Goal: Information Seeking & Learning: Learn about a topic

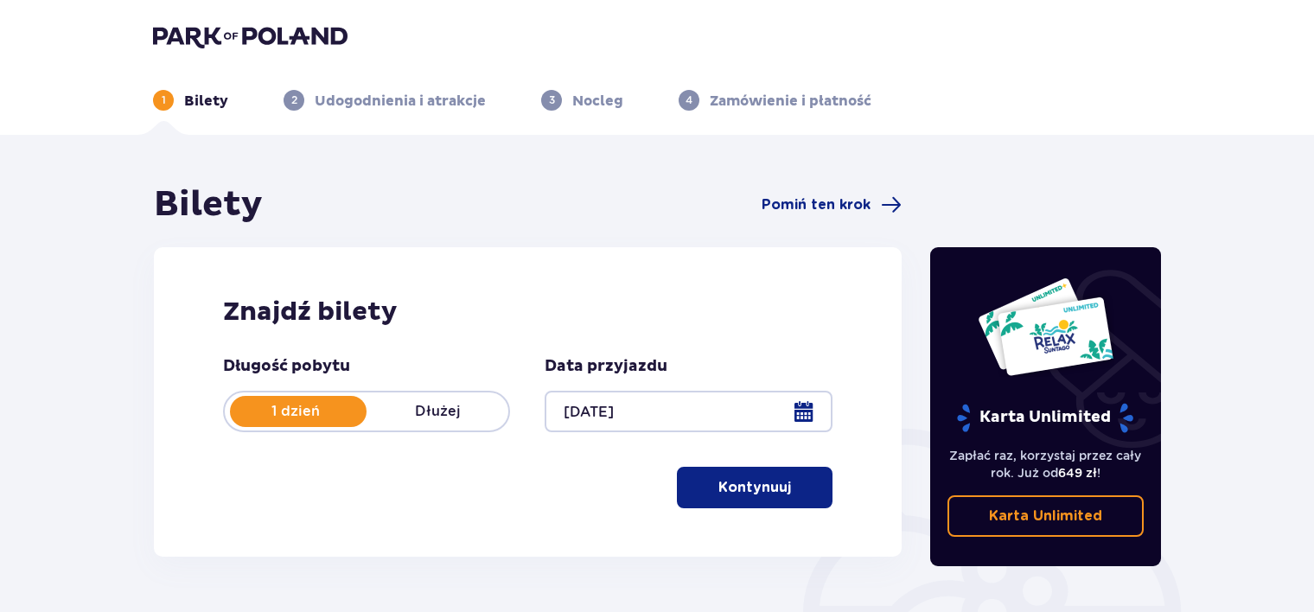
click at [175, 34] on img at bounding box center [250, 36] width 194 height 24
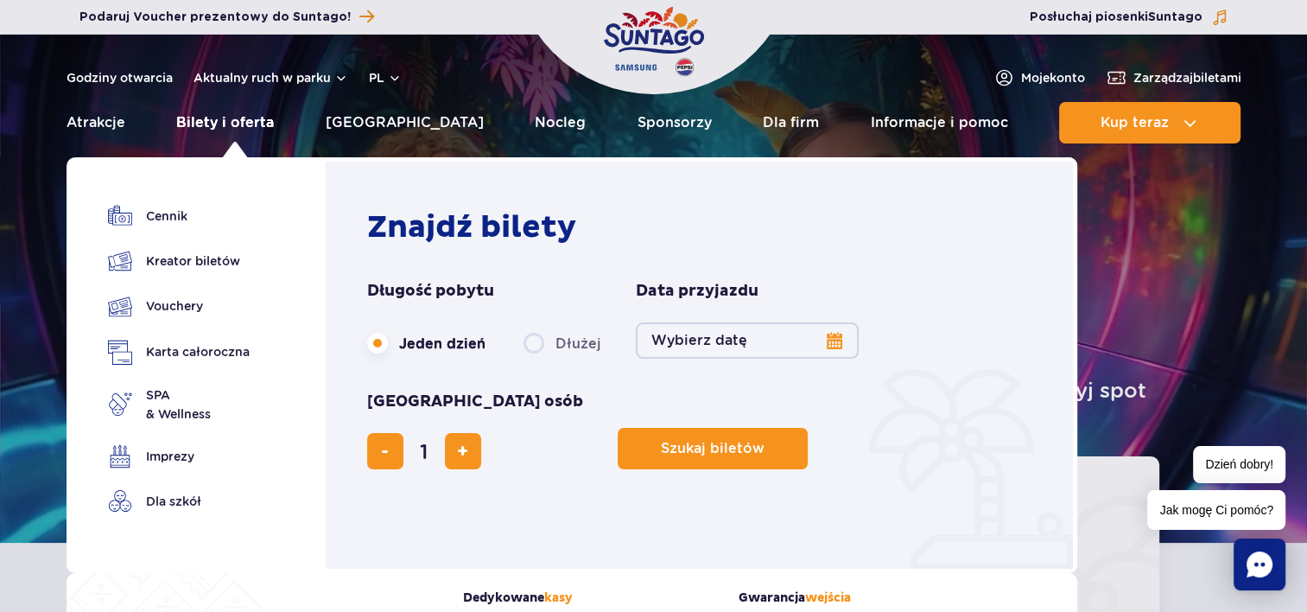
click at [226, 114] on link "Bilety i oferta" at bounding box center [225, 122] width 98 height 41
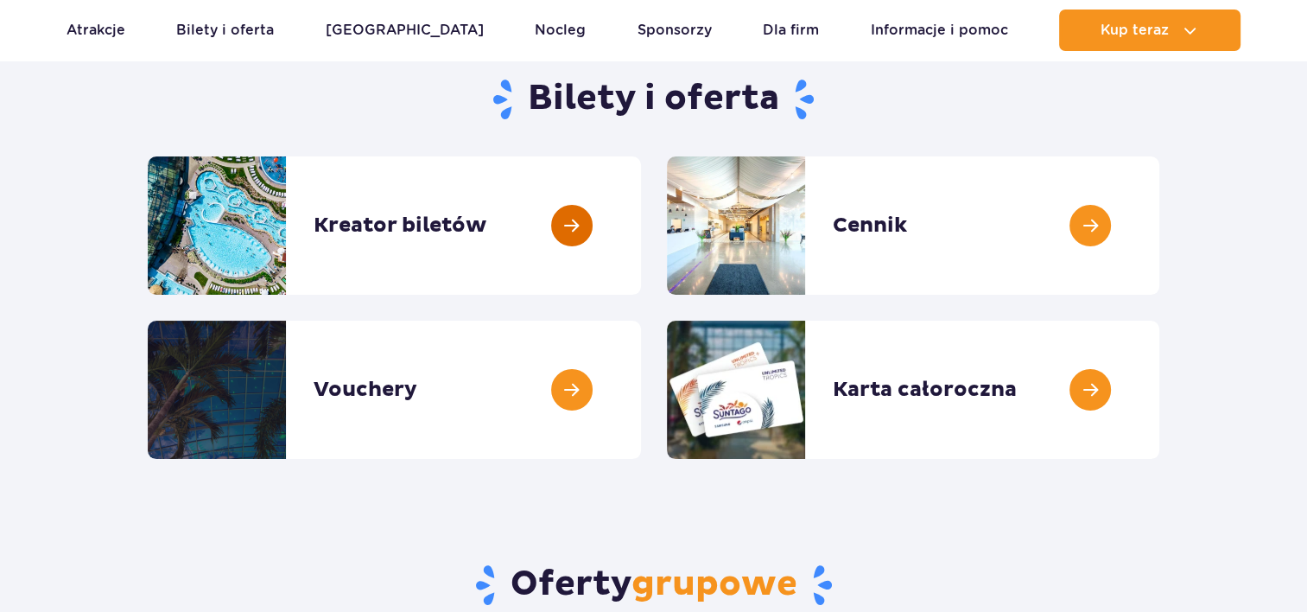
scroll to position [173, 0]
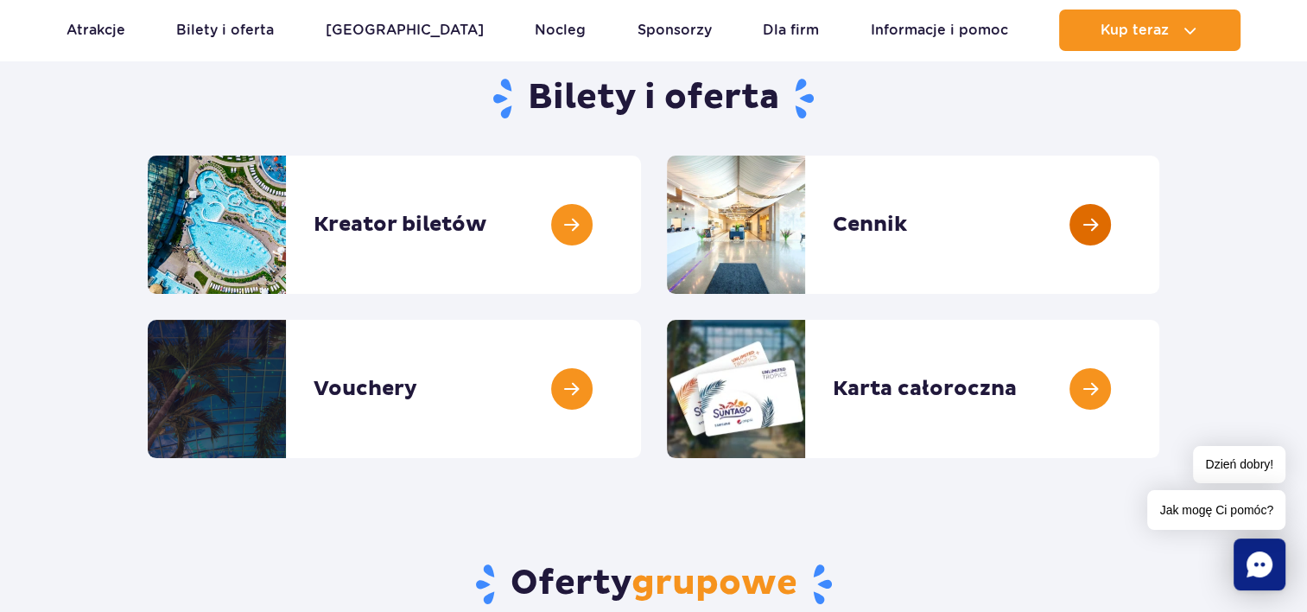
click at [1160, 204] on link at bounding box center [1160, 225] width 0 height 138
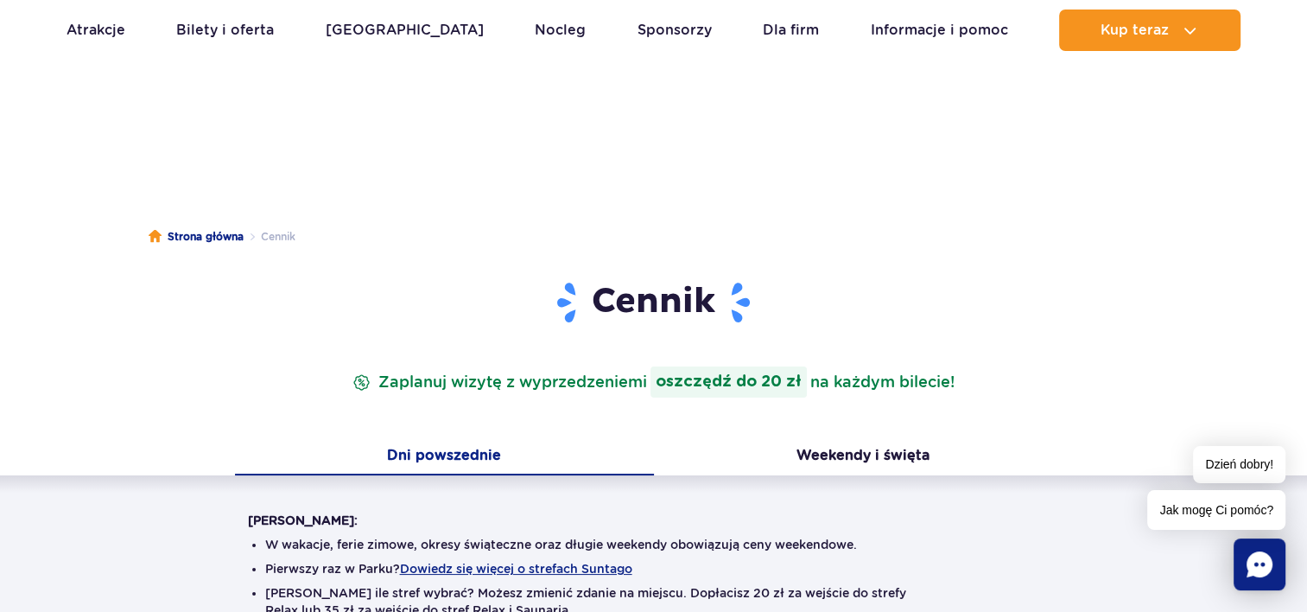
scroll to position [346, 0]
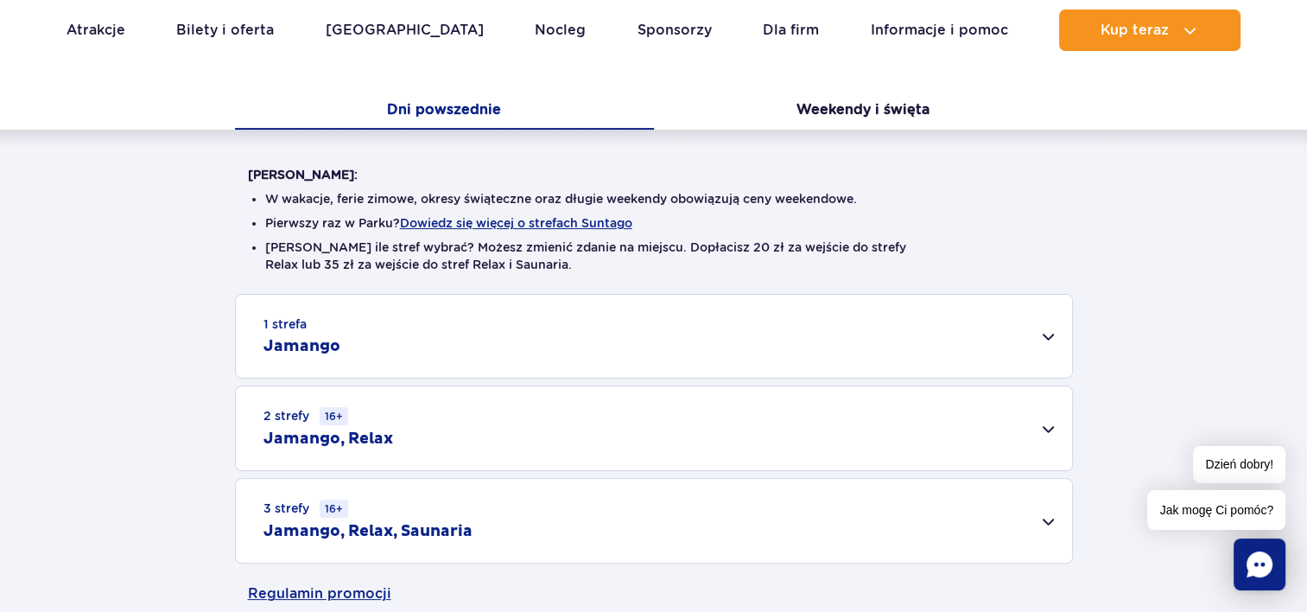
click at [1039, 427] on div "2 strefy 16+ Jamango, Relax" at bounding box center [654, 428] width 837 height 84
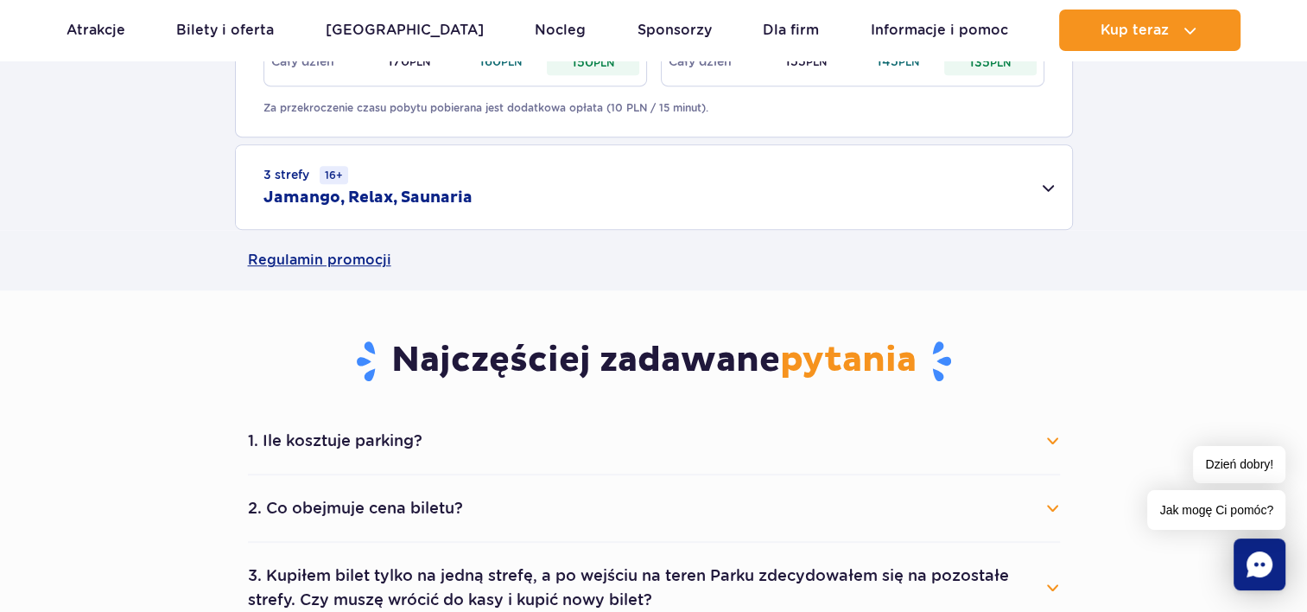
scroll to position [1037, 0]
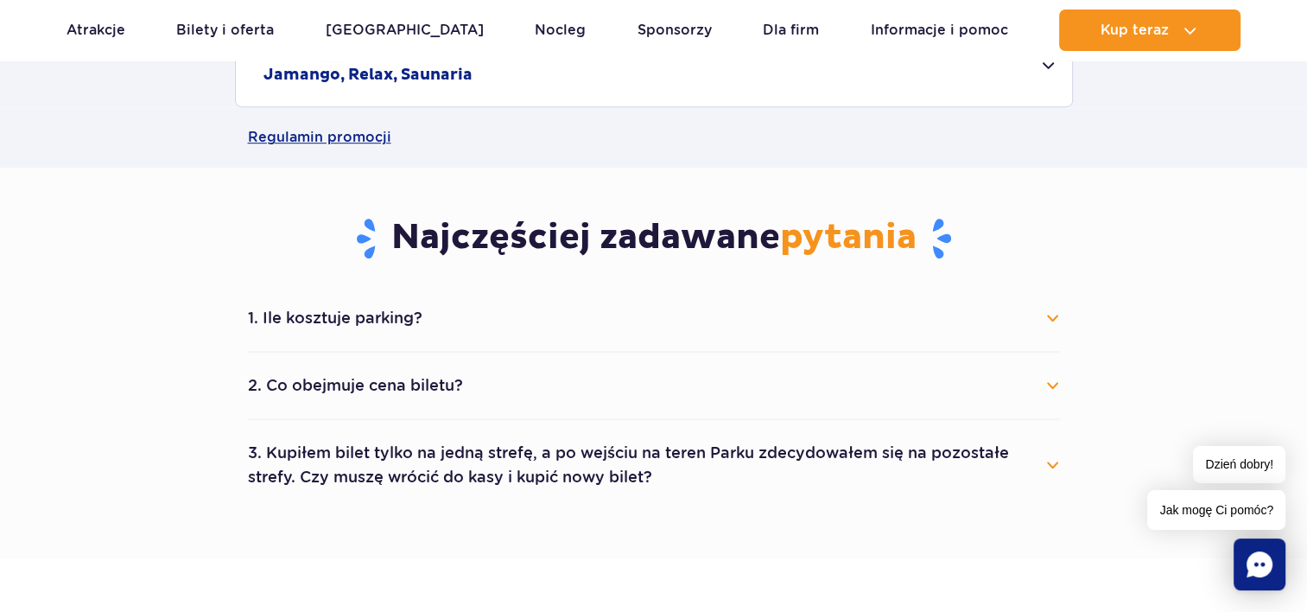
click at [417, 389] on button "2. Co obejmuje cena biletu?" at bounding box center [654, 385] width 812 height 38
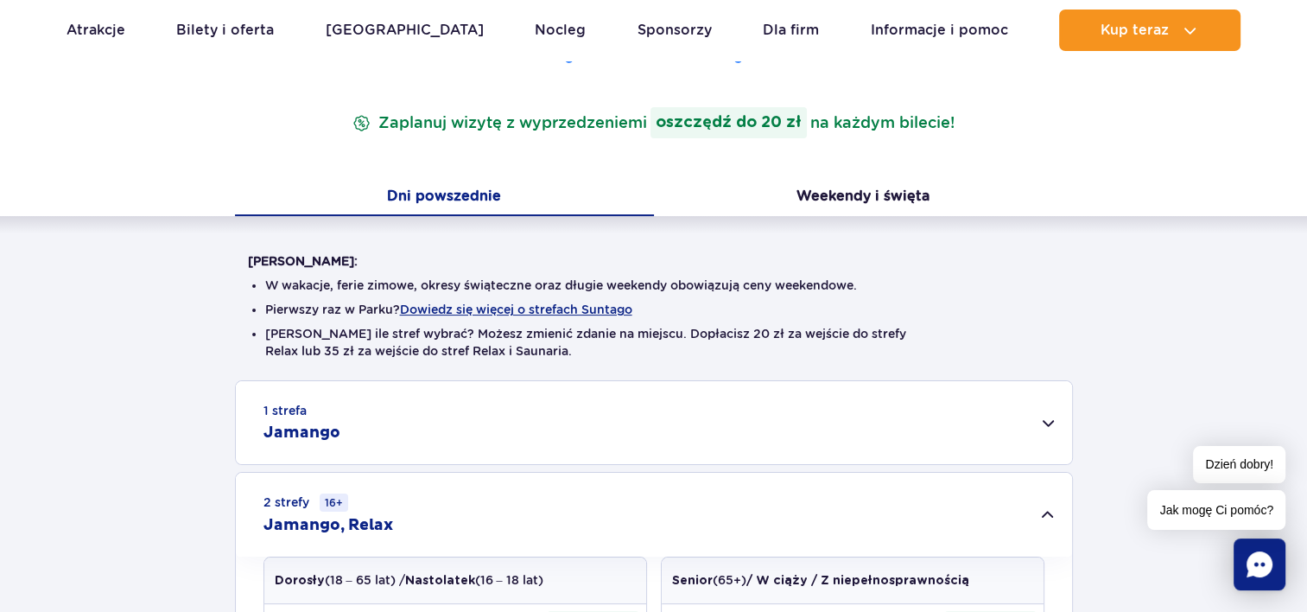
scroll to position [0, 0]
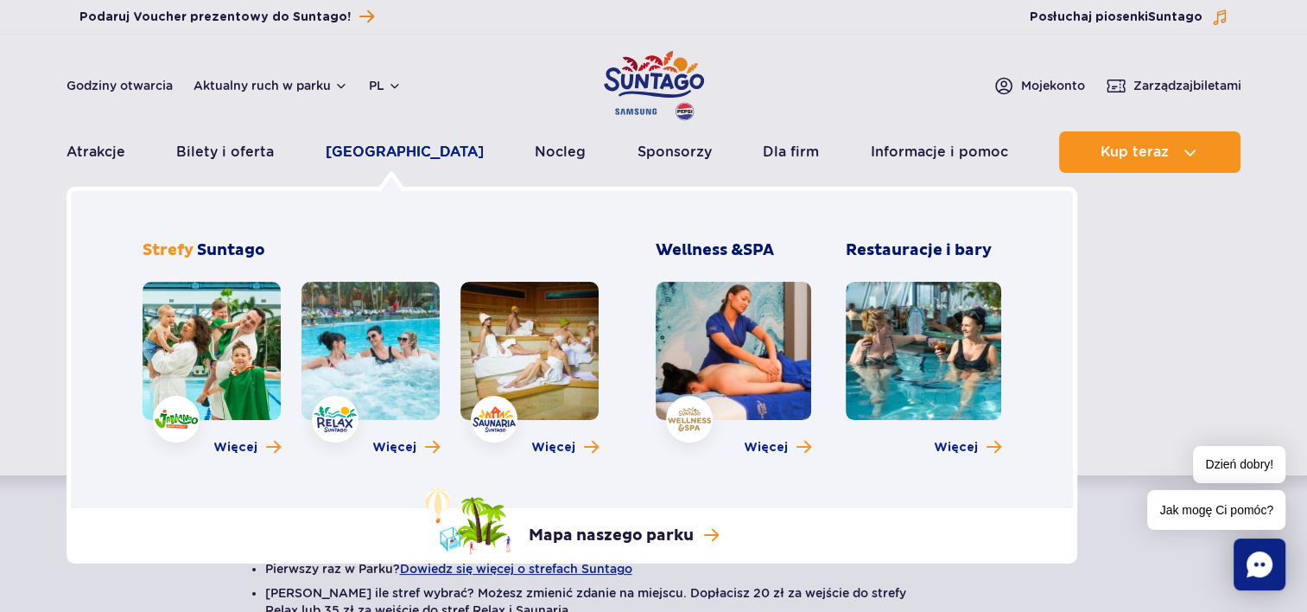
click at [401, 150] on link "[GEOGRAPHIC_DATA]" at bounding box center [405, 151] width 158 height 41
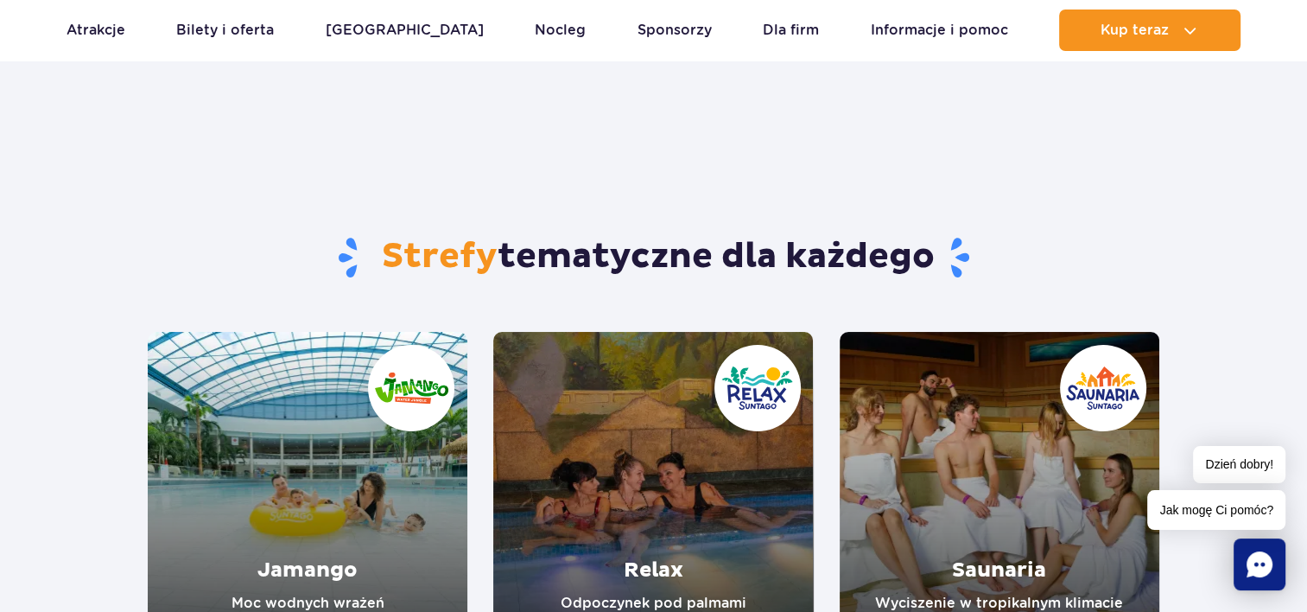
scroll to position [259, 0]
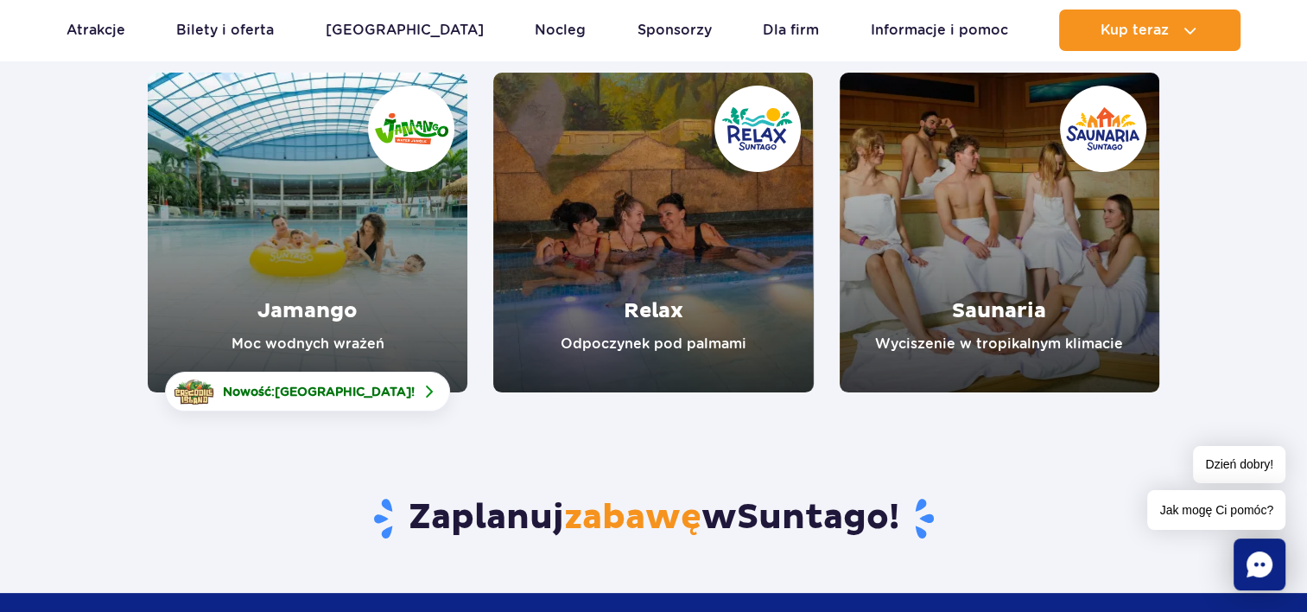
click at [699, 256] on link "Relax" at bounding box center [653, 233] width 320 height 320
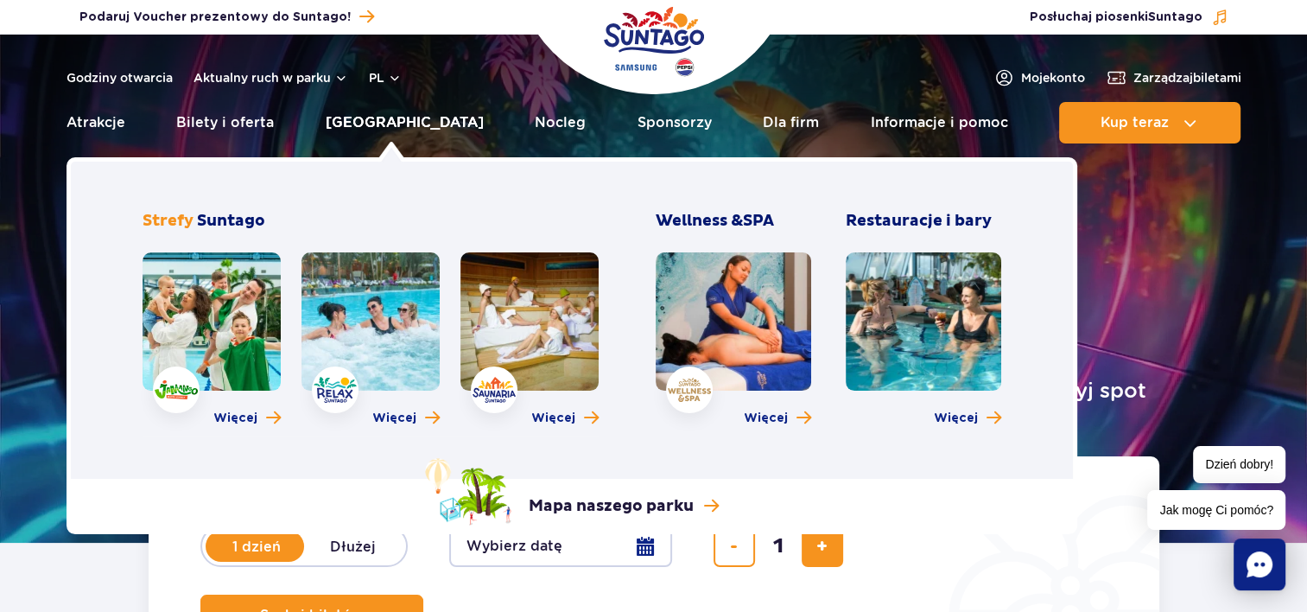
click at [353, 120] on link "[GEOGRAPHIC_DATA]" at bounding box center [405, 122] width 158 height 41
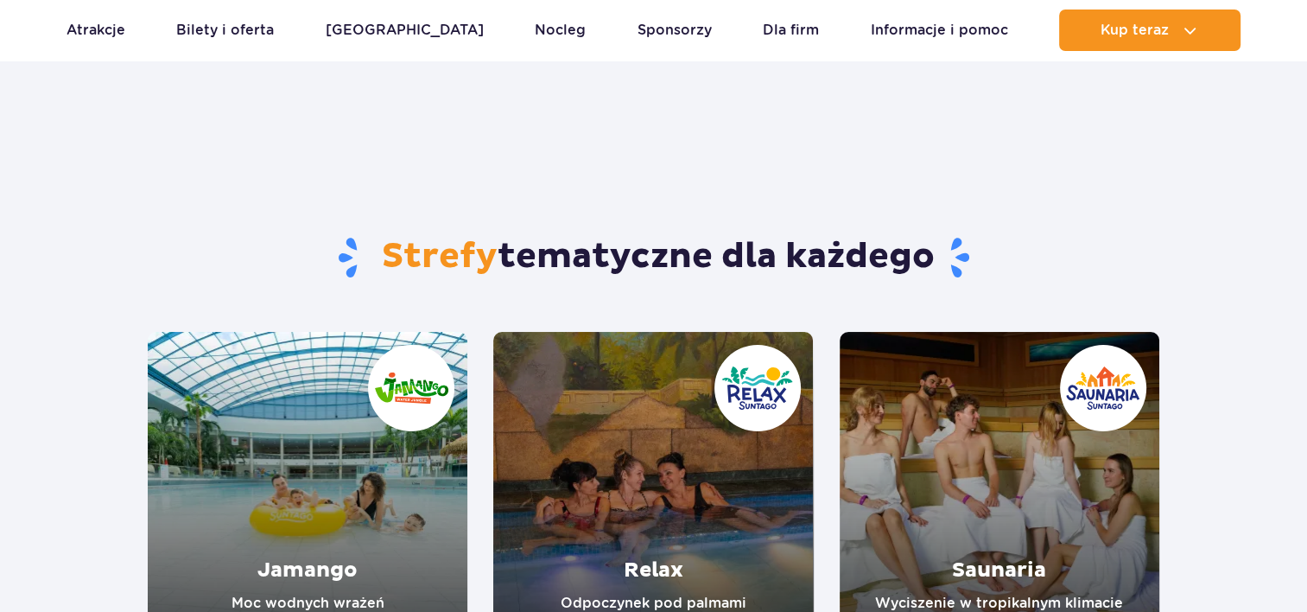
scroll to position [259, 0]
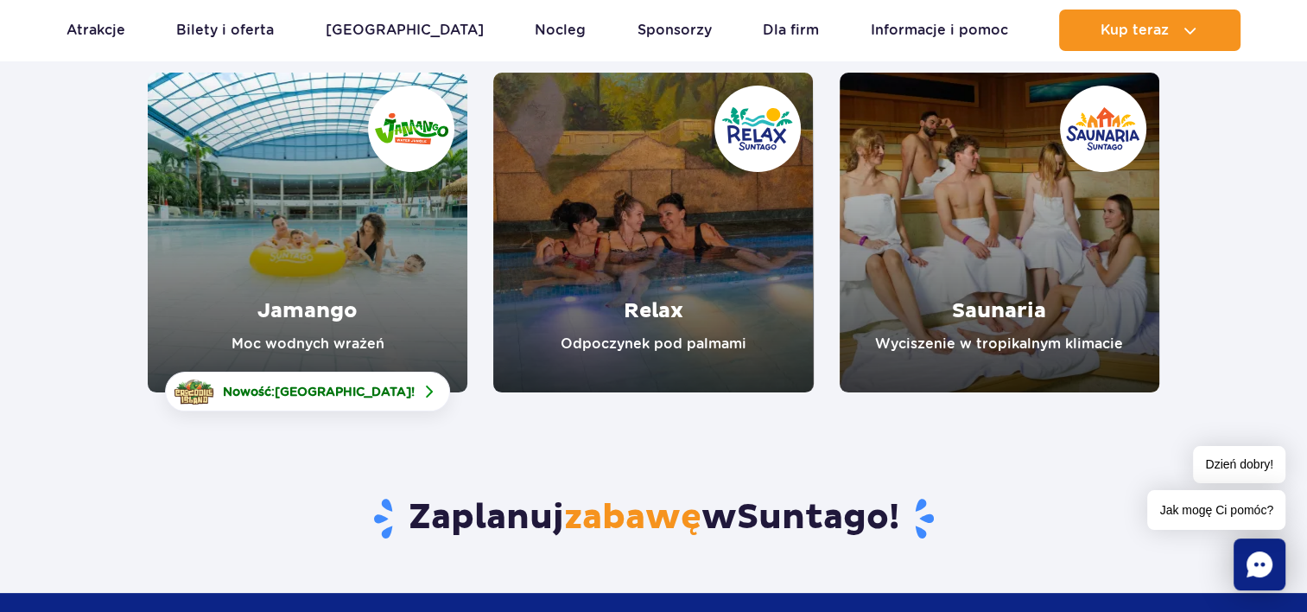
click at [271, 226] on link "Jamango" at bounding box center [308, 233] width 320 height 320
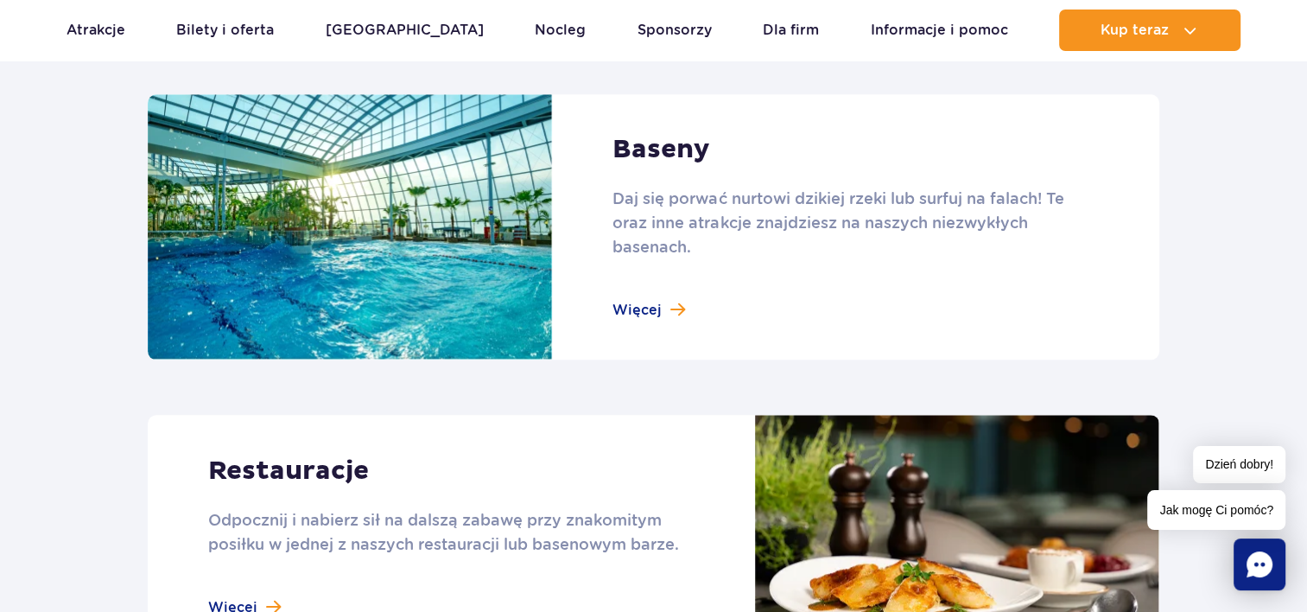
scroll to position [1556, 0]
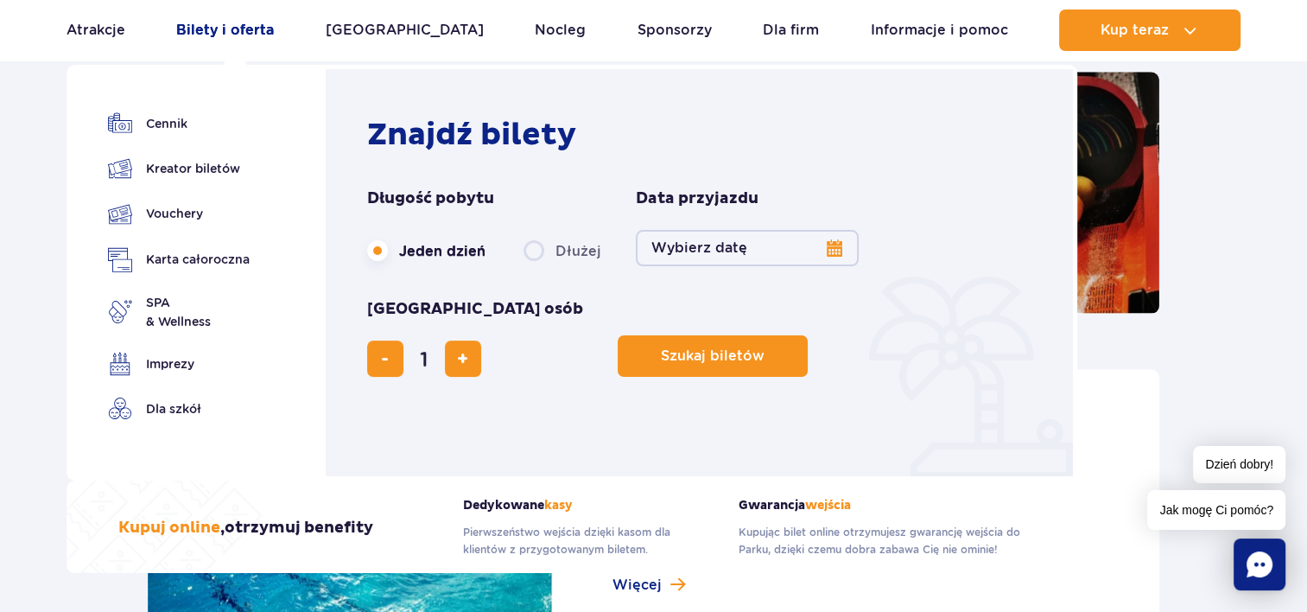
click at [250, 31] on link "Bilety i oferta" at bounding box center [225, 30] width 98 height 41
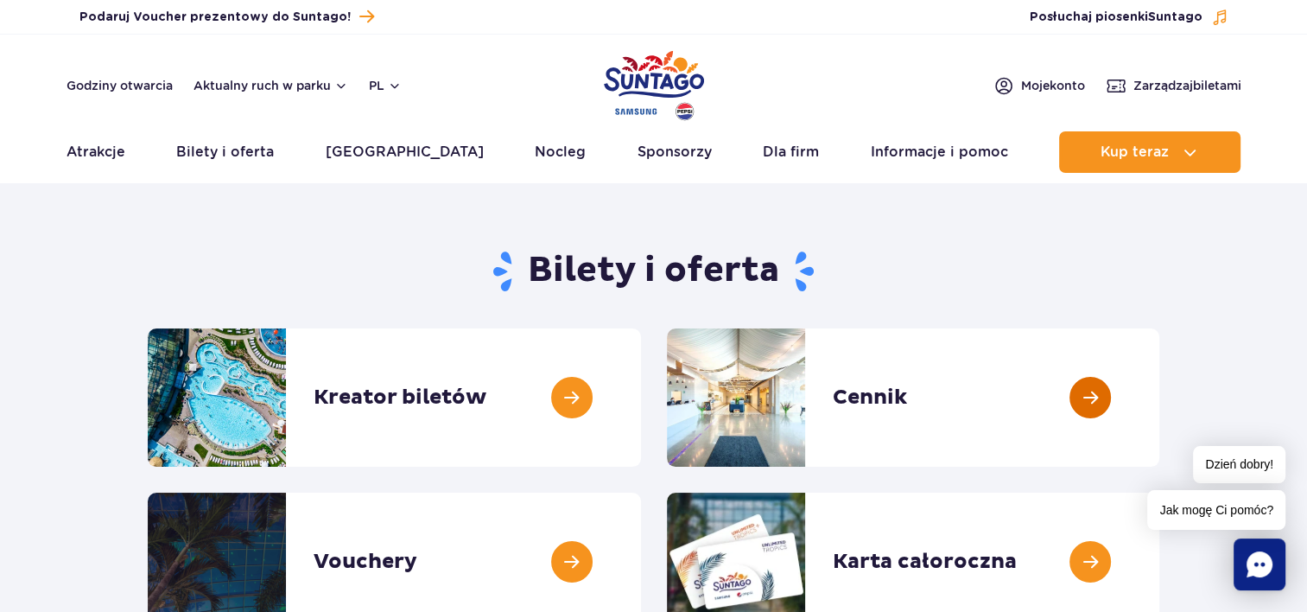
click at [1160, 393] on link at bounding box center [1160, 397] width 0 height 138
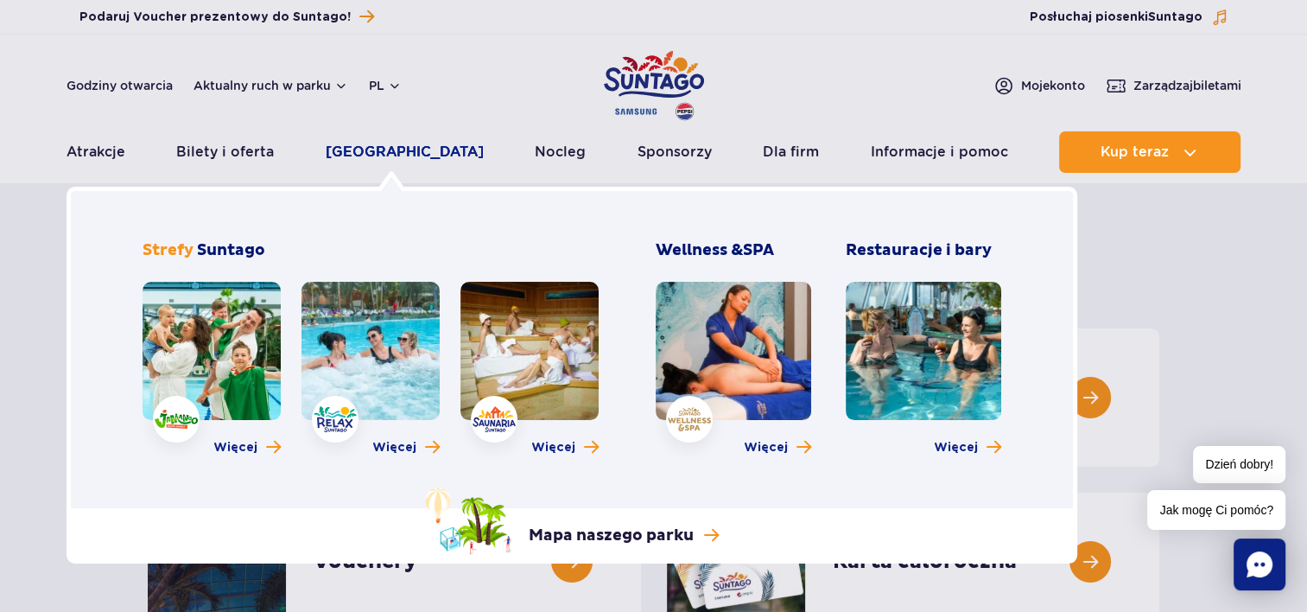
click at [380, 154] on link "[GEOGRAPHIC_DATA]" at bounding box center [405, 151] width 158 height 41
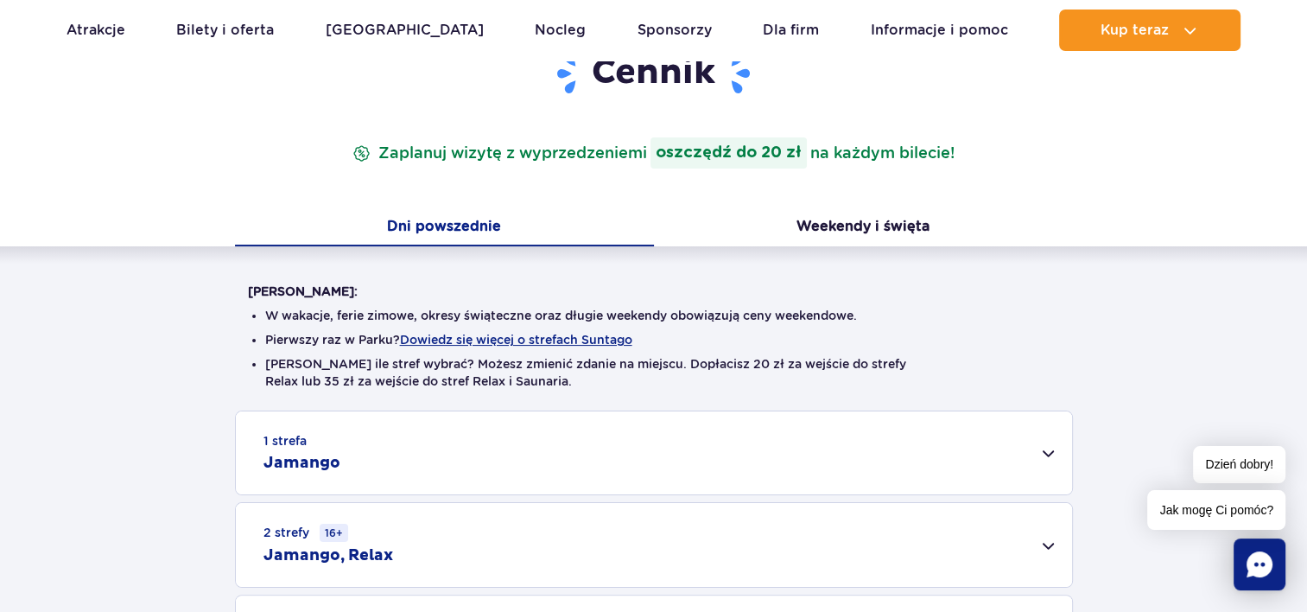
scroll to position [259, 0]
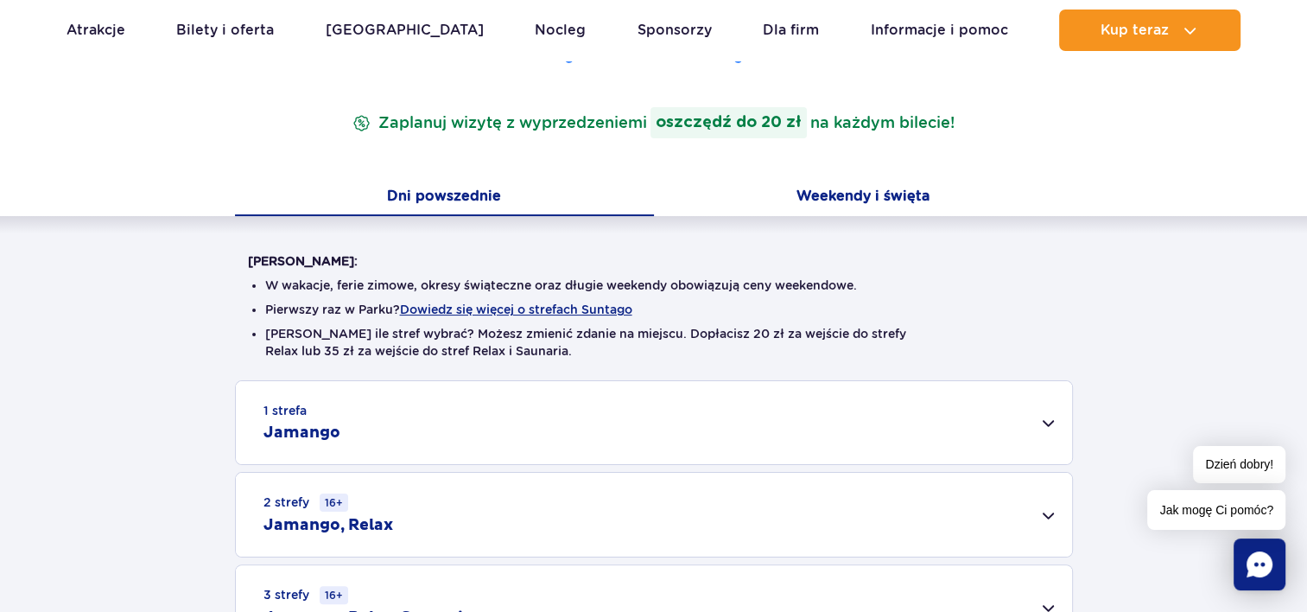
click at [826, 200] on button "Weekendy i święta" at bounding box center [863, 198] width 419 height 36
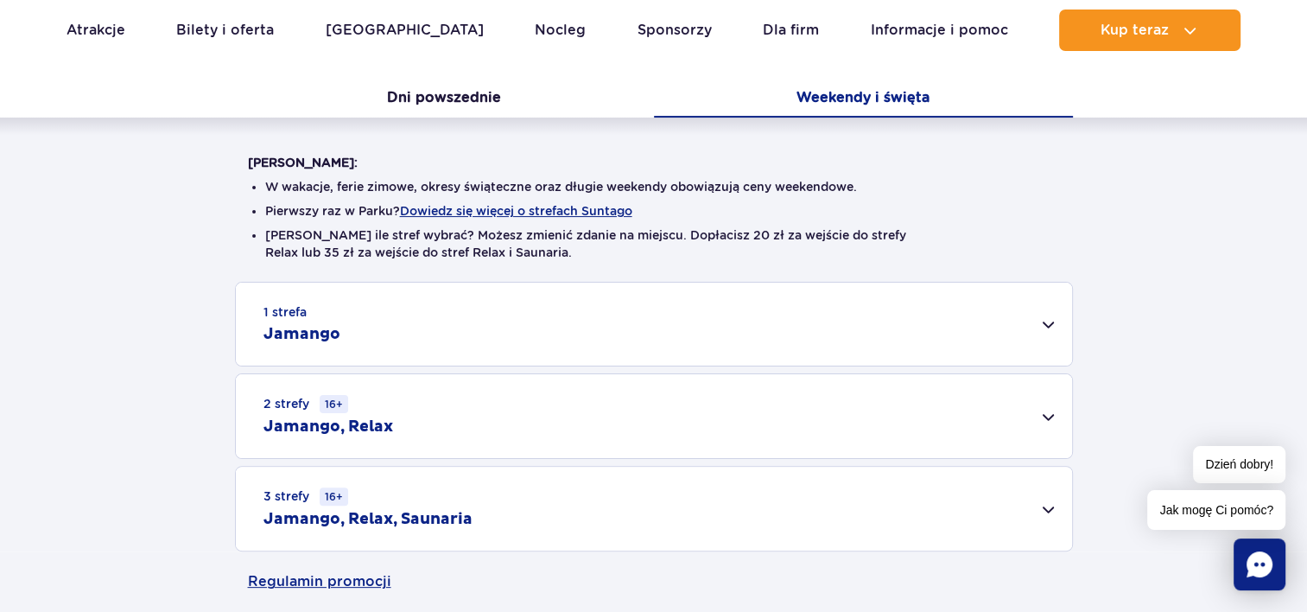
scroll to position [432, 0]
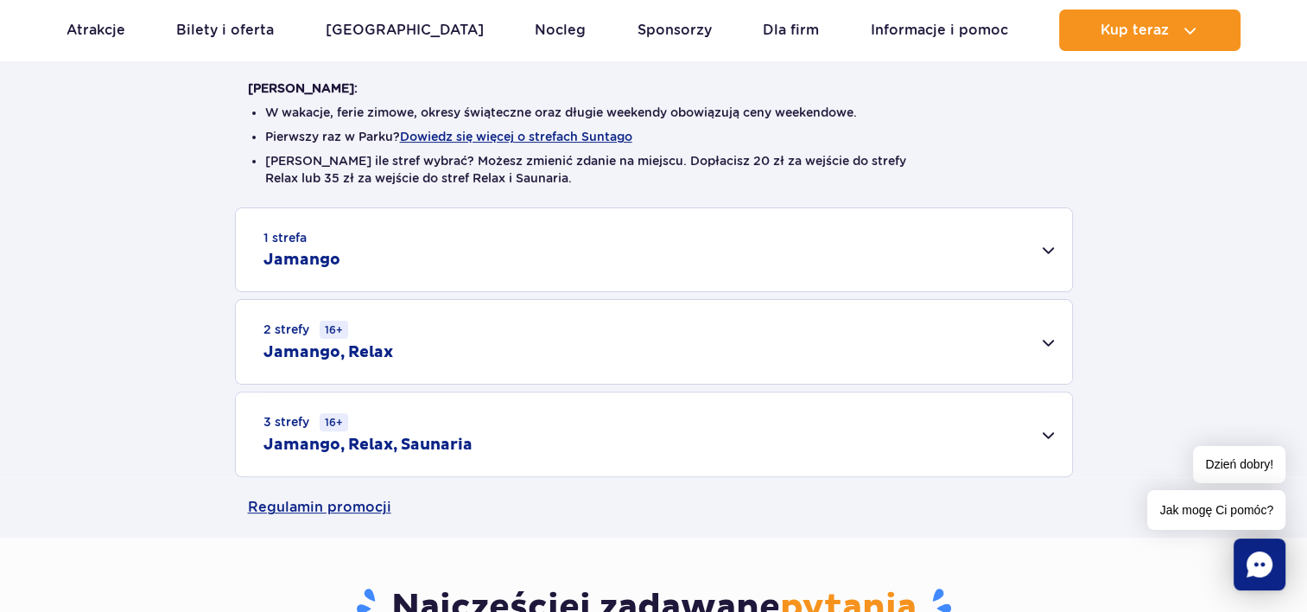
click at [550, 252] on div "1 strefa Jamango" at bounding box center [654, 249] width 837 height 83
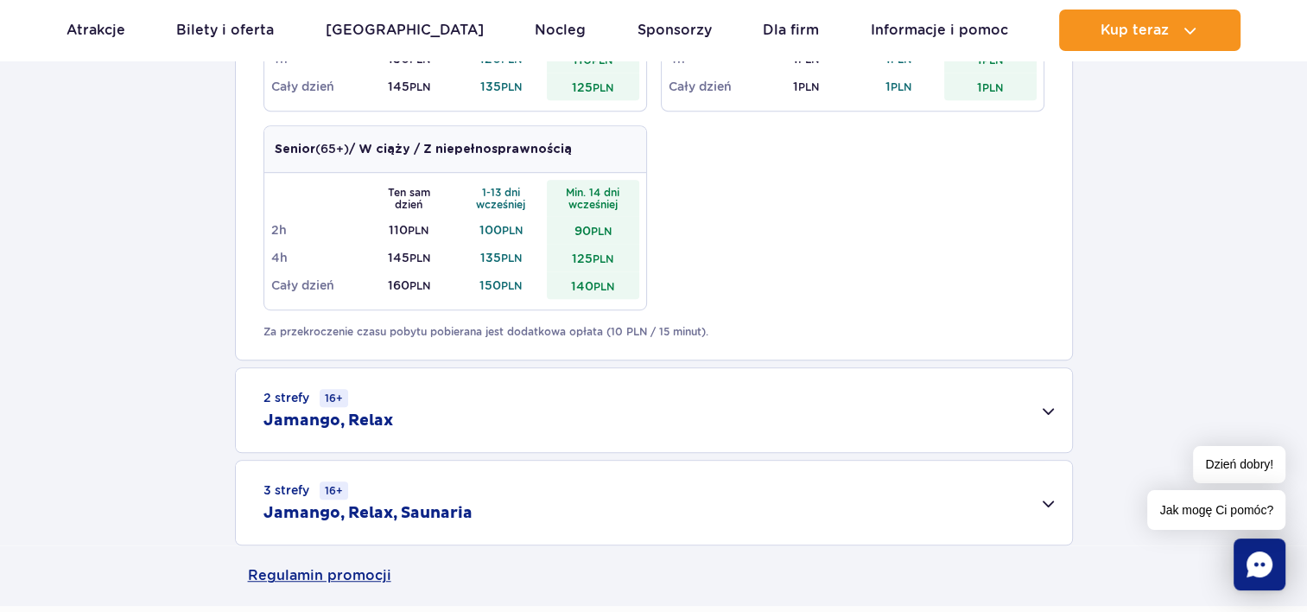
scroll to position [1210, 0]
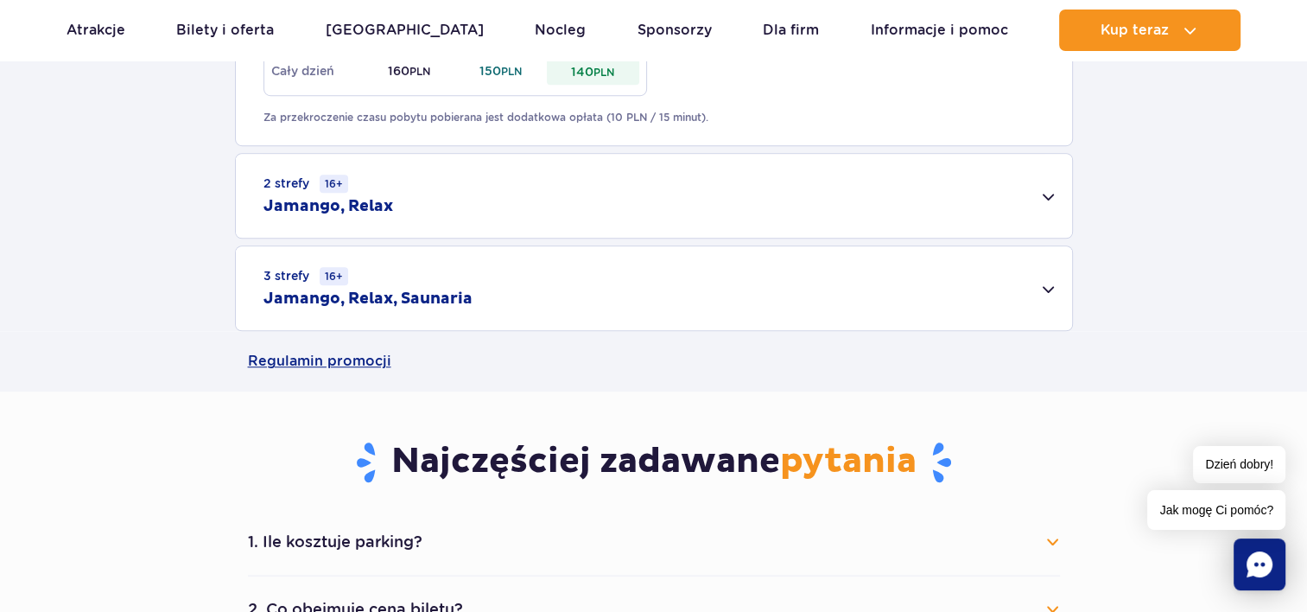
click at [443, 201] on div "2 strefy 16+ Jamango, Relax" at bounding box center [654, 196] width 837 height 84
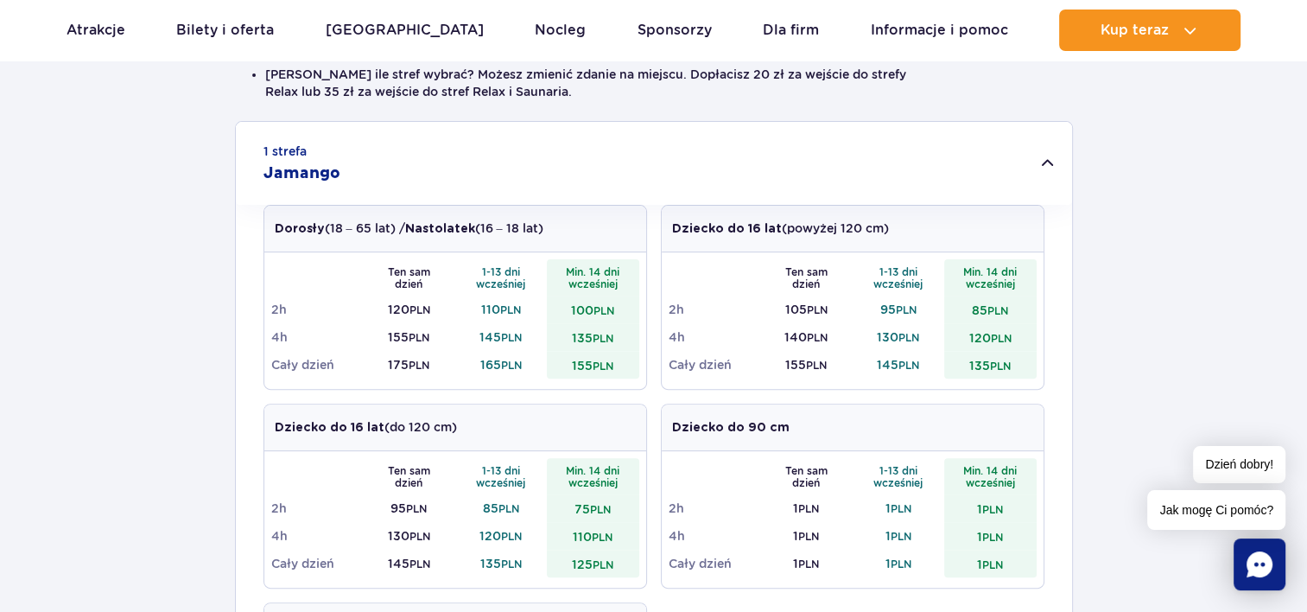
scroll to position [173, 0]
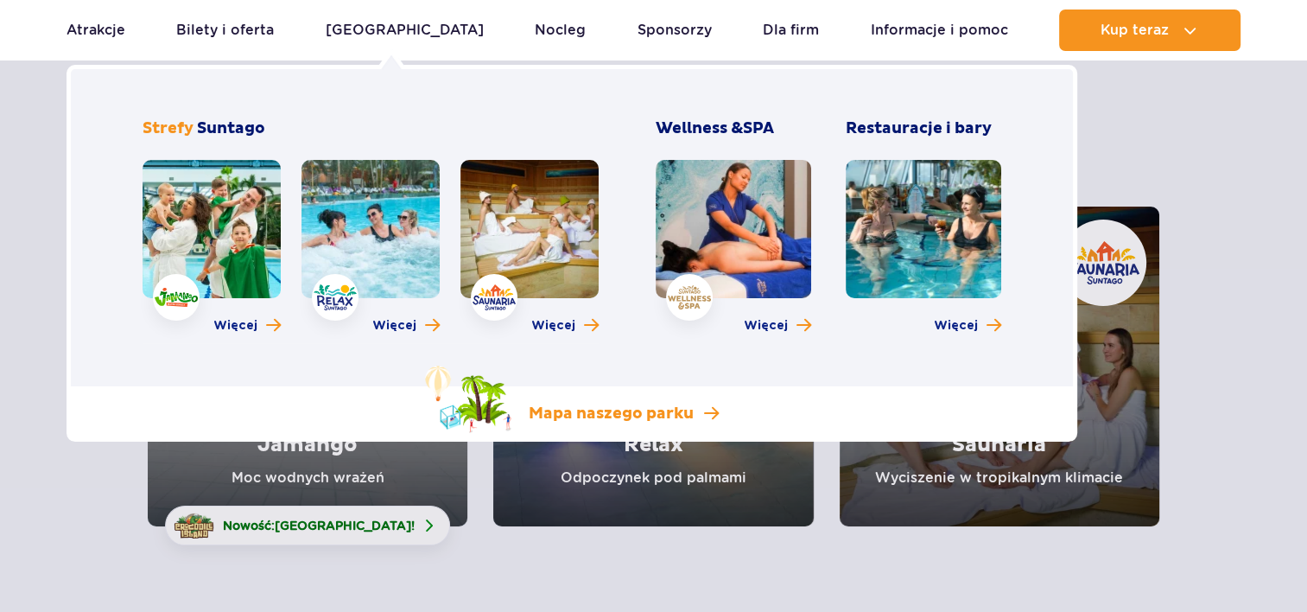
scroll to position [259, 0]
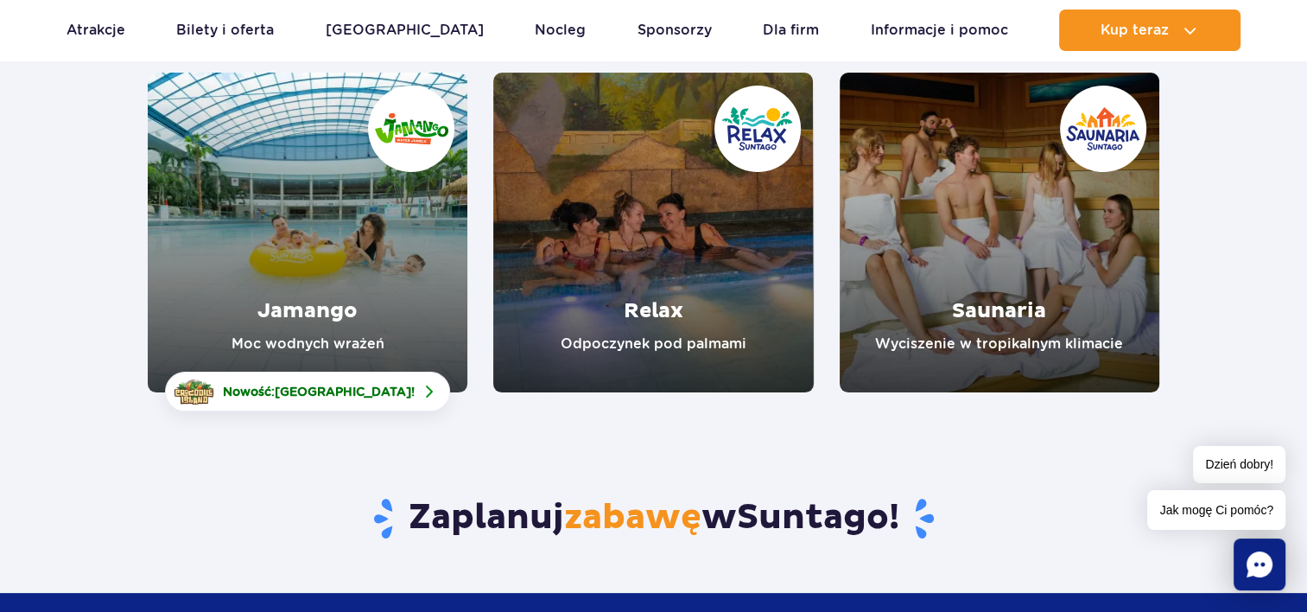
click at [639, 256] on link "Relax" at bounding box center [653, 233] width 320 height 320
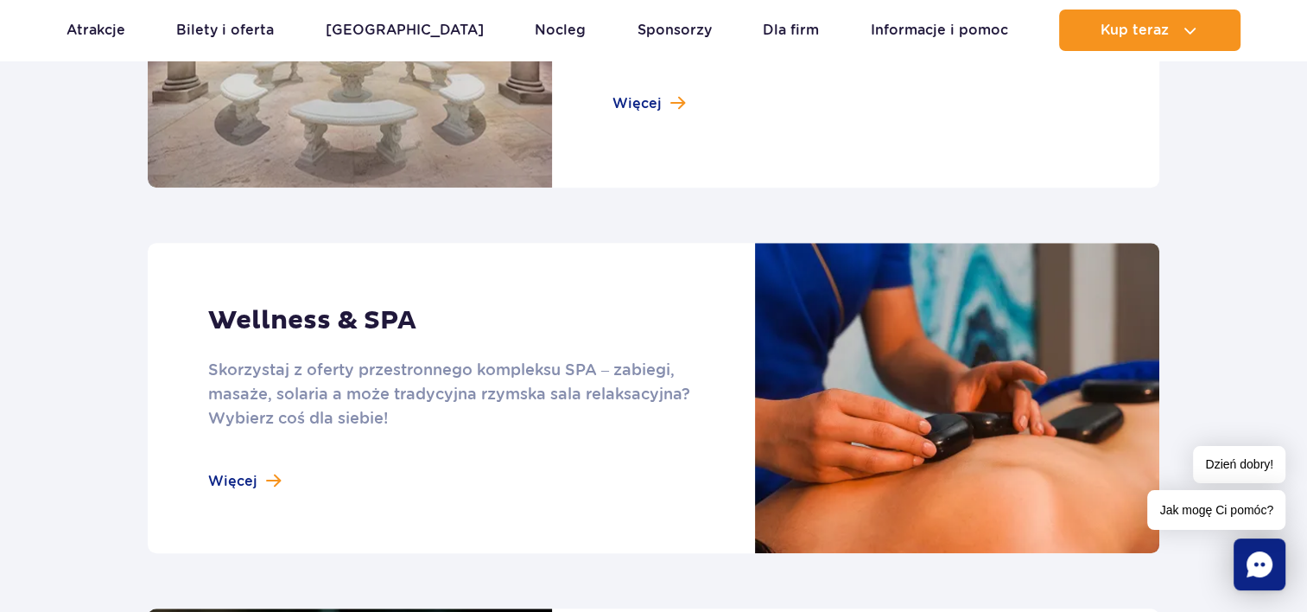
scroll to position [1210, 0]
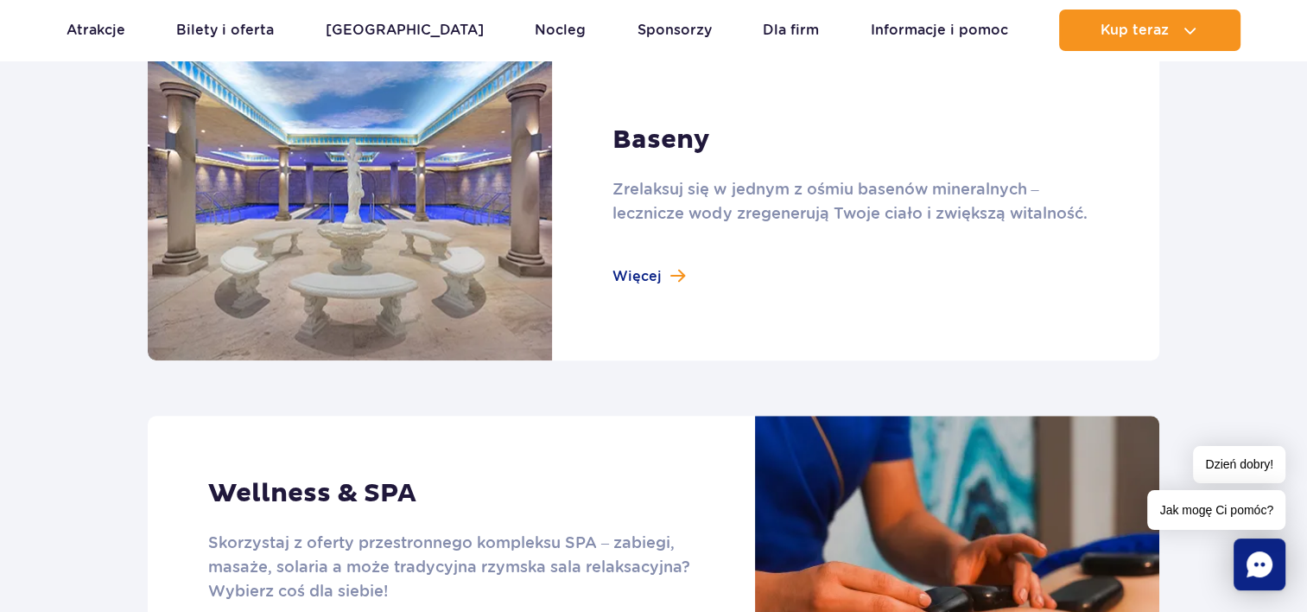
click at [639, 279] on link at bounding box center [654, 205] width 1012 height 310
